Goal: Information Seeking & Learning: Learn about a topic

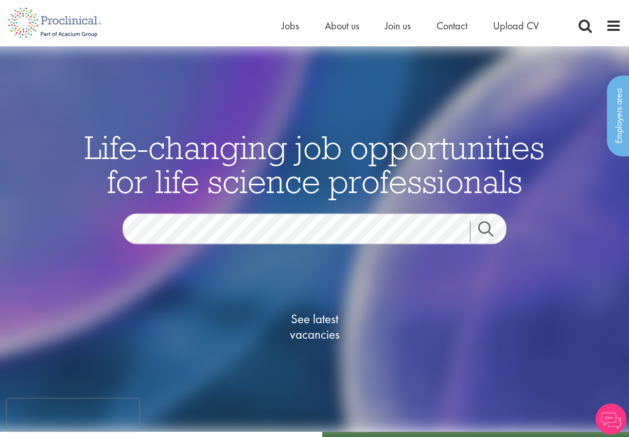
click at [487, 223] on link "Search" at bounding box center [492, 231] width 44 height 21
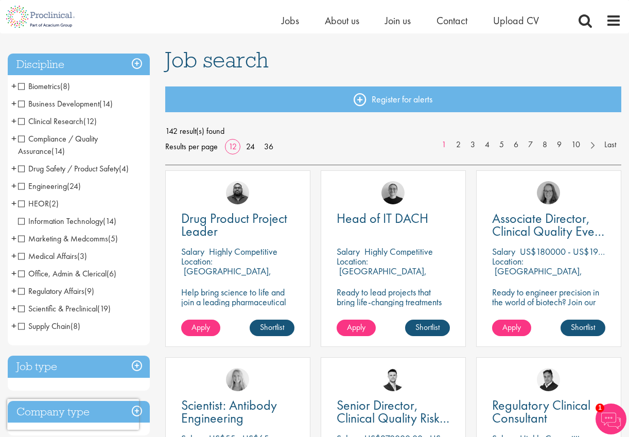
scroll to position [124, 0]
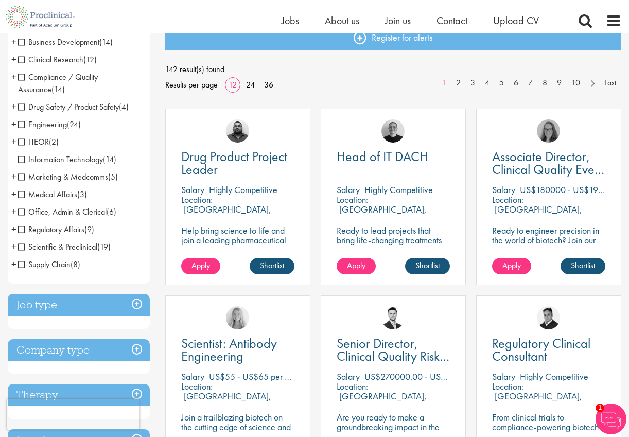
click at [63, 323] on div "Job type Permanent (64) Contract (78)" at bounding box center [79, 311] width 142 height 35
click at [56, 307] on h3 "Job type" at bounding box center [79, 305] width 142 height 22
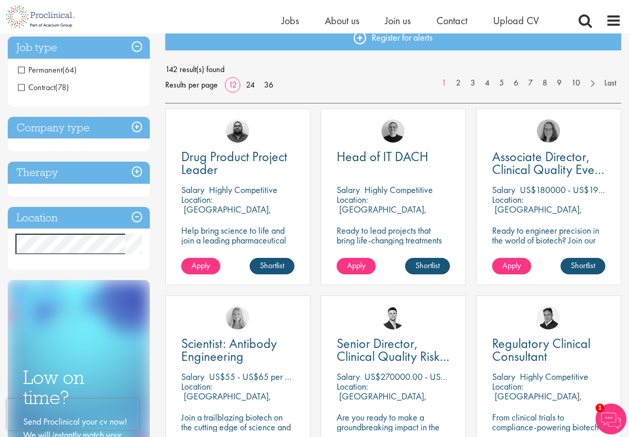
scroll to position [0, 0]
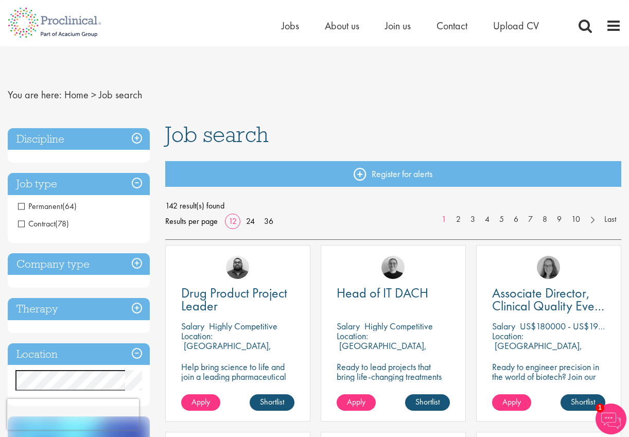
click at [31, 146] on h3 "Discipline" at bounding box center [79, 139] width 142 height 22
